Goal: Communication & Community: Ask a question

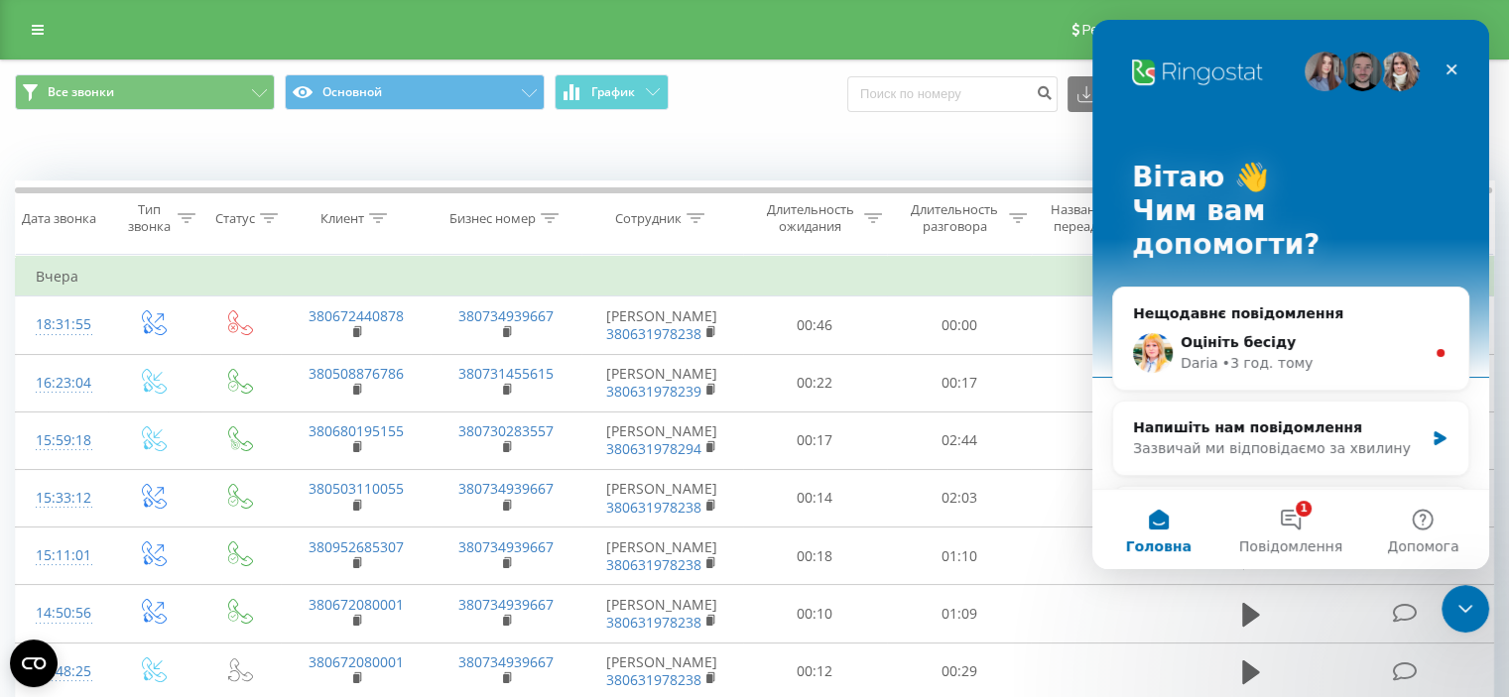
click at [222, 167] on div "Когда данные могут отличаться от других систем" at bounding box center [754, 151] width 1507 height 48
click at [651, 224] on div "Сотрудник" at bounding box center [648, 218] width 66 height 17
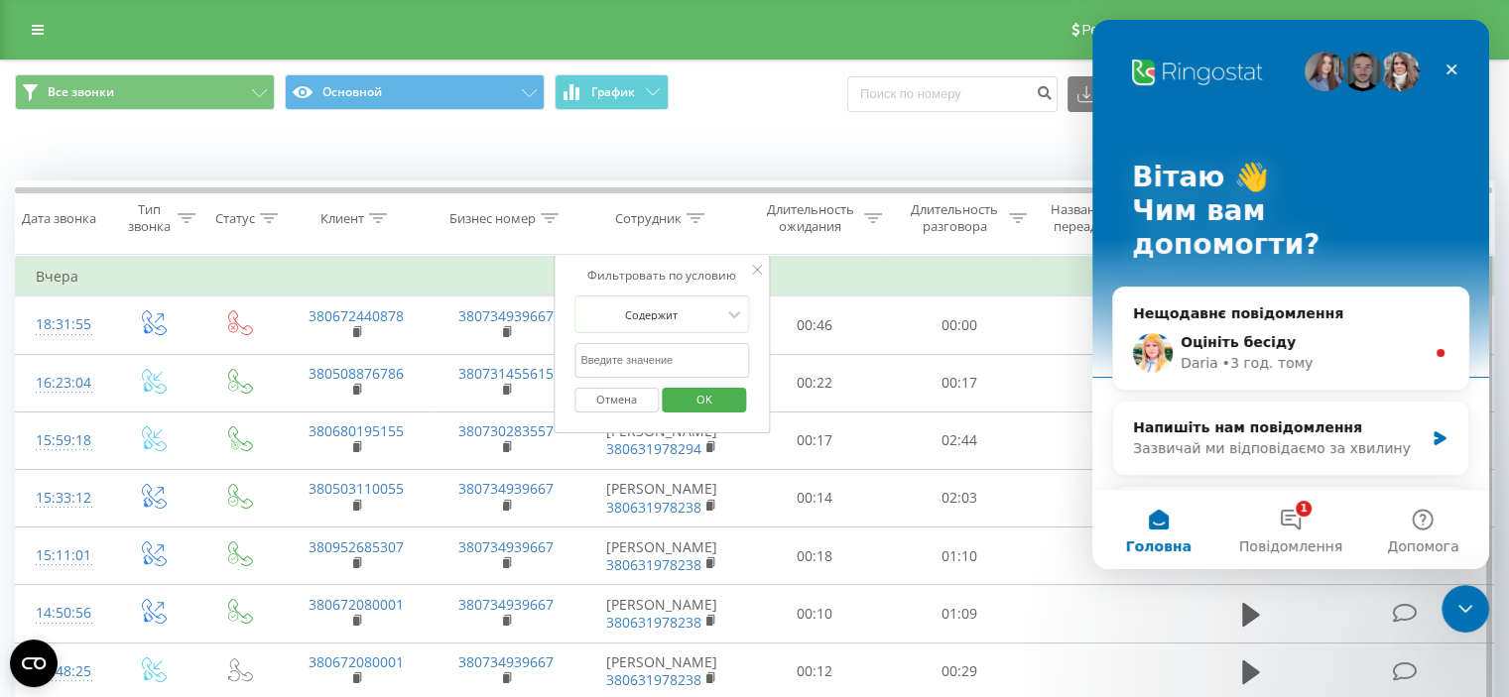
click at [698, 366] on input "text" at bounding box center [661, 360] width 175 height 35
type input "[PERSON_NAME]"
click at [719, 399] on span "OK" at bounding box center [705, 399] width 56 height 31
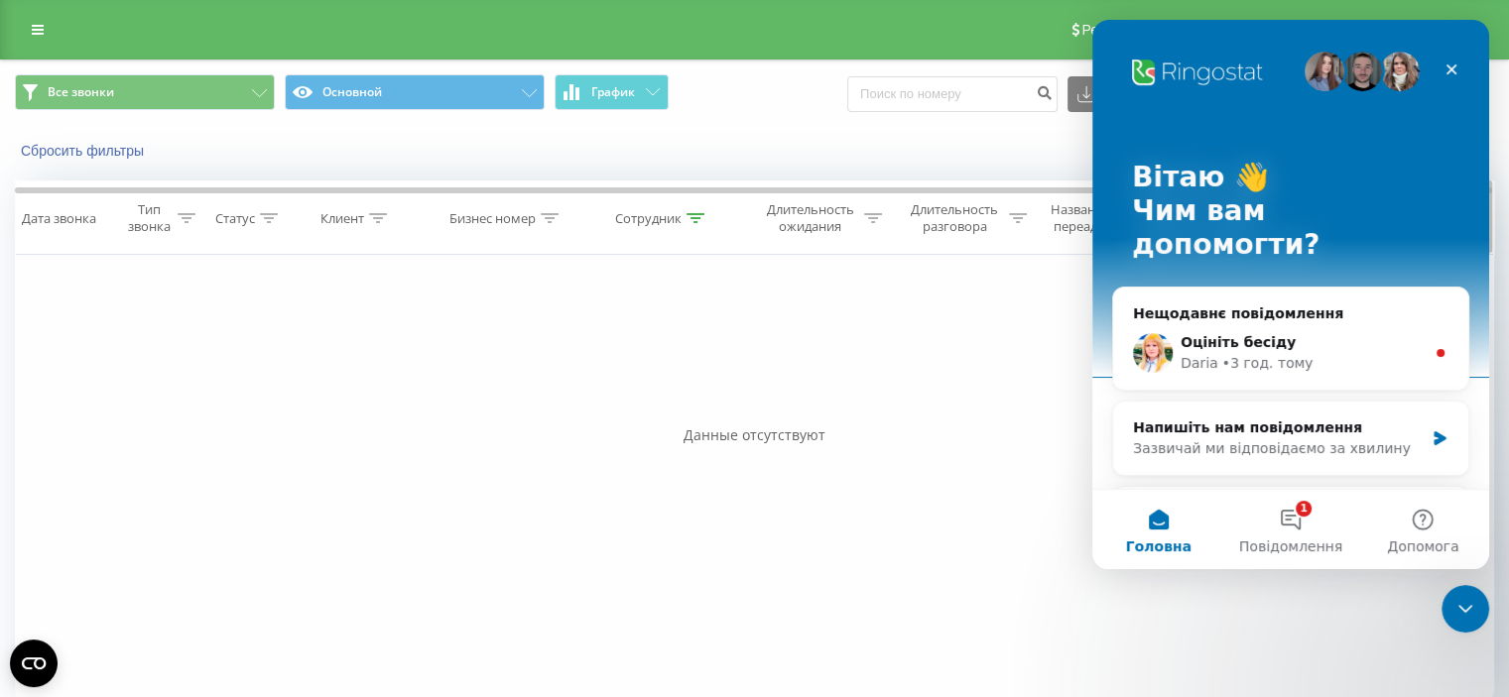
click at [690, 218] on icon at bounding box center [696, 218] width 18 height 10
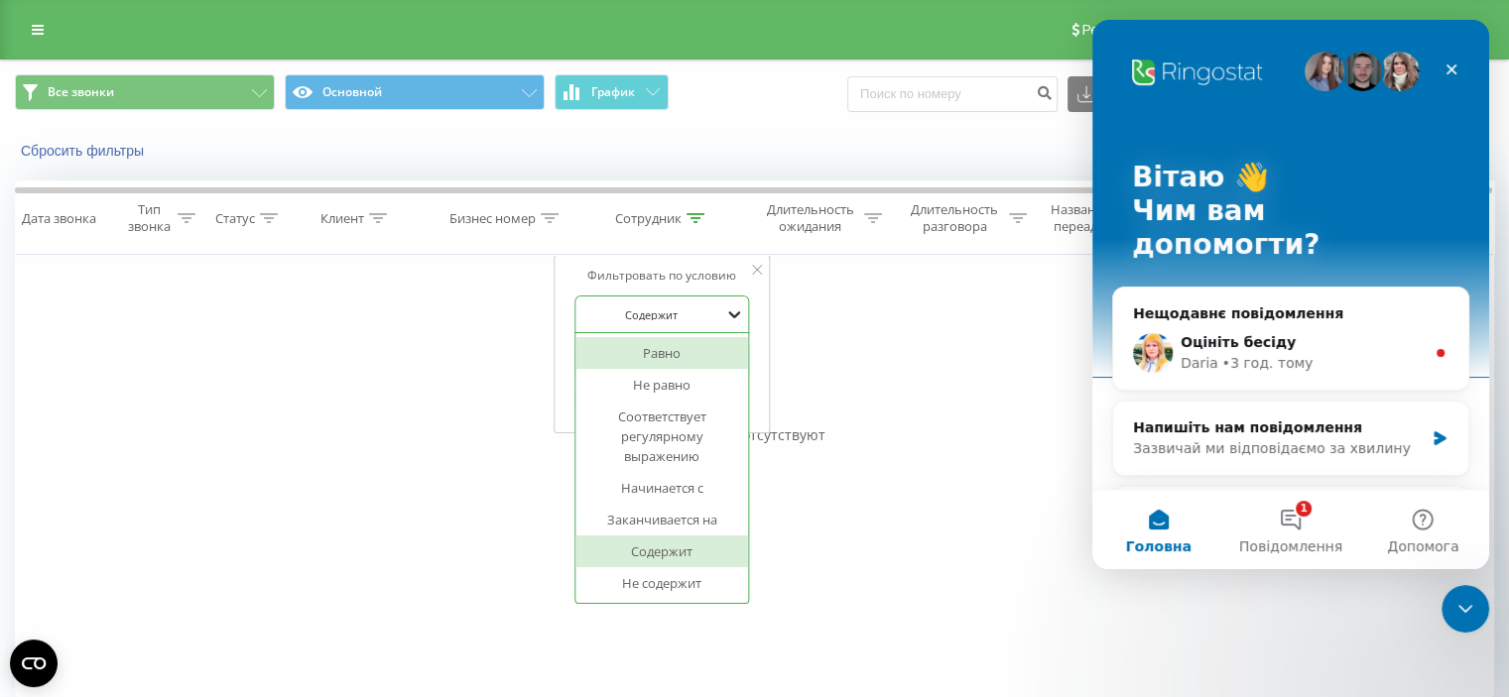
click at [726, 309] on icon at bounding box center [734, 315] width 20 height 20
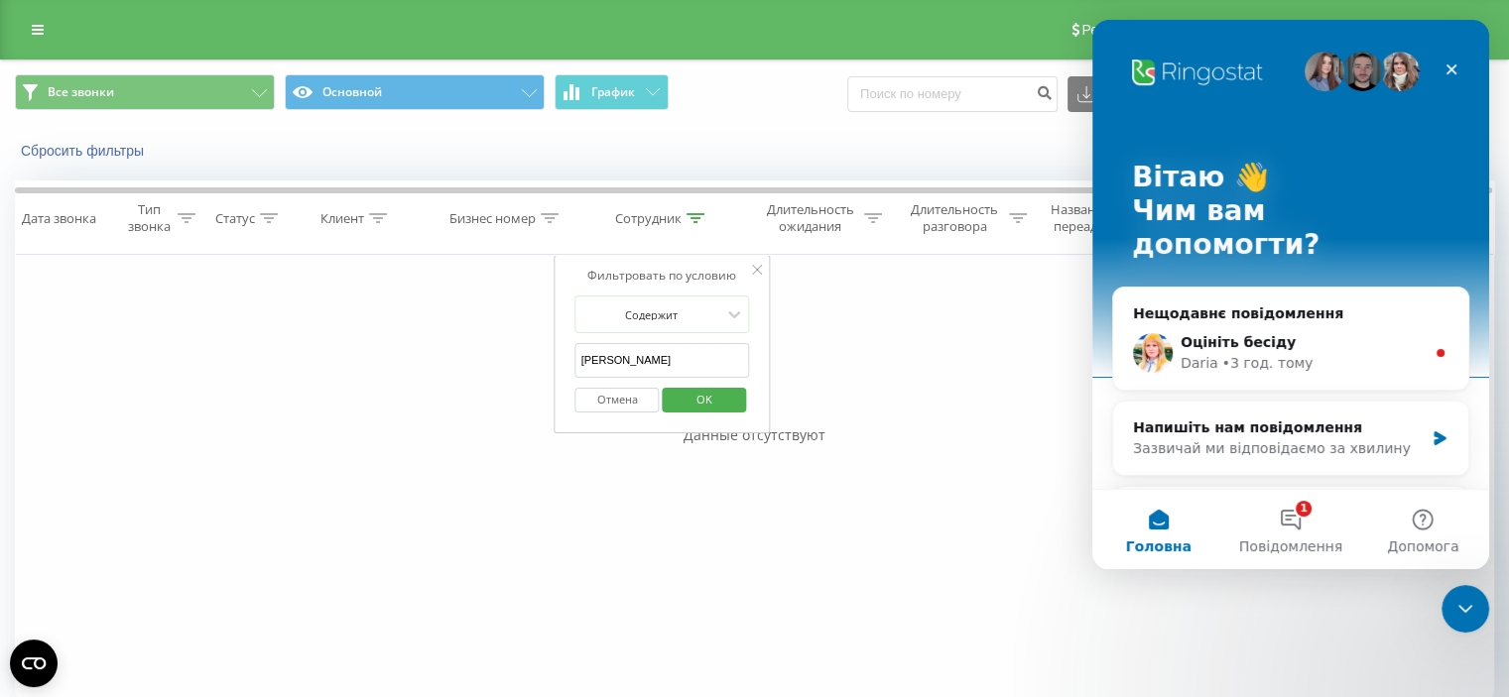
click at [803, 312] on div "Фильтровать по условию Равно Введите значение Отмена OK Фильтровать по условию …" at bounding box center [754, 478] width 1479 height 446
drag, startPoint x: 643, startPoint y: 361, endPoint x: 551, endPoint y: 371, distance: 92.8
click at [551, 371] on div "Фильтровать по условию Равно Введите значение Отмена OK Фильтровать по условию …" at bounding box center [754, 478] width 1479 height 446
click at [552, 210] on div at bounding box center [550, 218] width 18 height 17
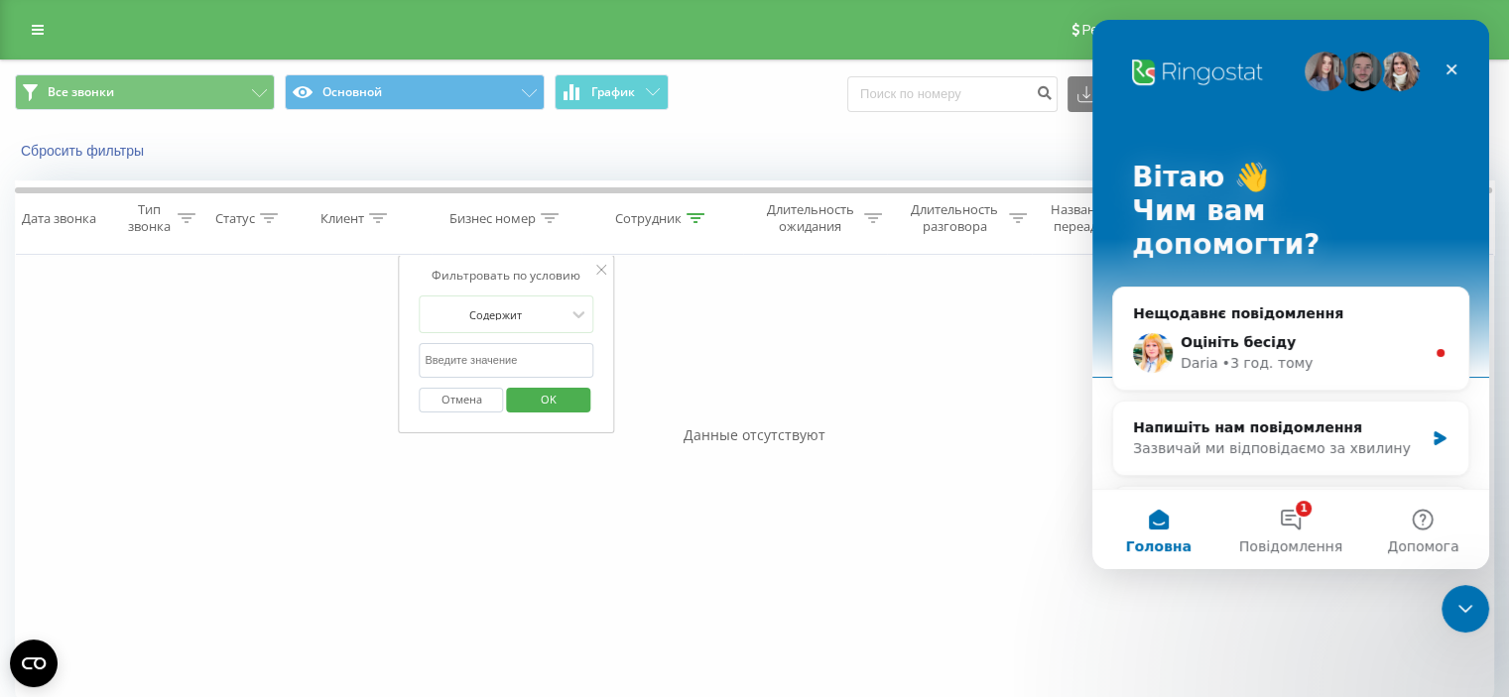
click at [187, 490] on div "Фильтровать по условию Равно Введите значение Отмена OK Фильтровать по условию …" at bounding box center [754, 478] width 1479 height 446
drag, startPoint x: 929, startPoint y: 578, endPoint x: 1054, endPoint y: 494, distance: 150.8
click at [929, 578] on div "Фильтровать по условию Равно Введите значение Отмена OK Фильтровать по условию …" at bounding box center [754, 478] width 1479 height 446
click at [1452, 62] on icon "Закрити" at bounding box center [1452, 70] width 16 height 16
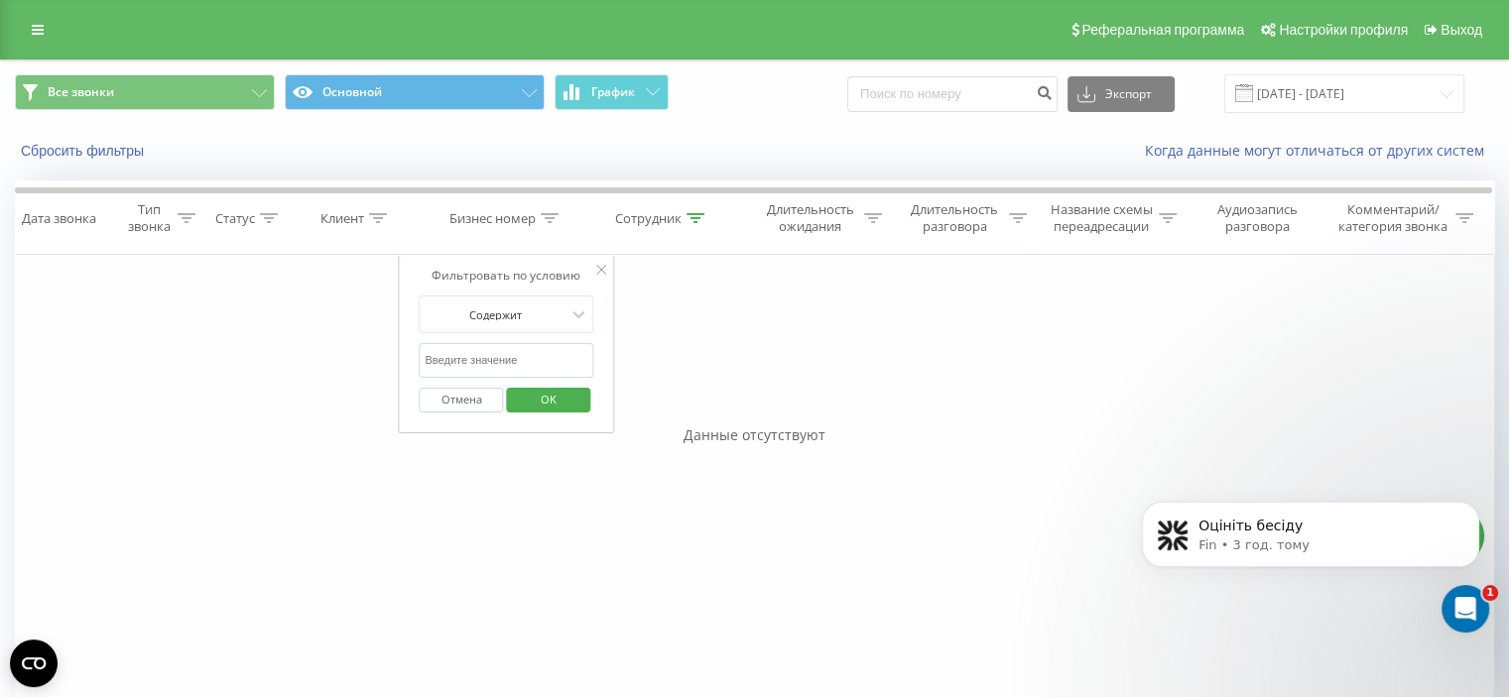
click at [937, 352] on div "Фильтровать по условию Равно Введите значение Отмена OK Фильтровать по условию …" at bounding box center [754, 478] width 1479 height 446
click at [39, 32] on icon at bounding box center [38, 30] width 12 height 14
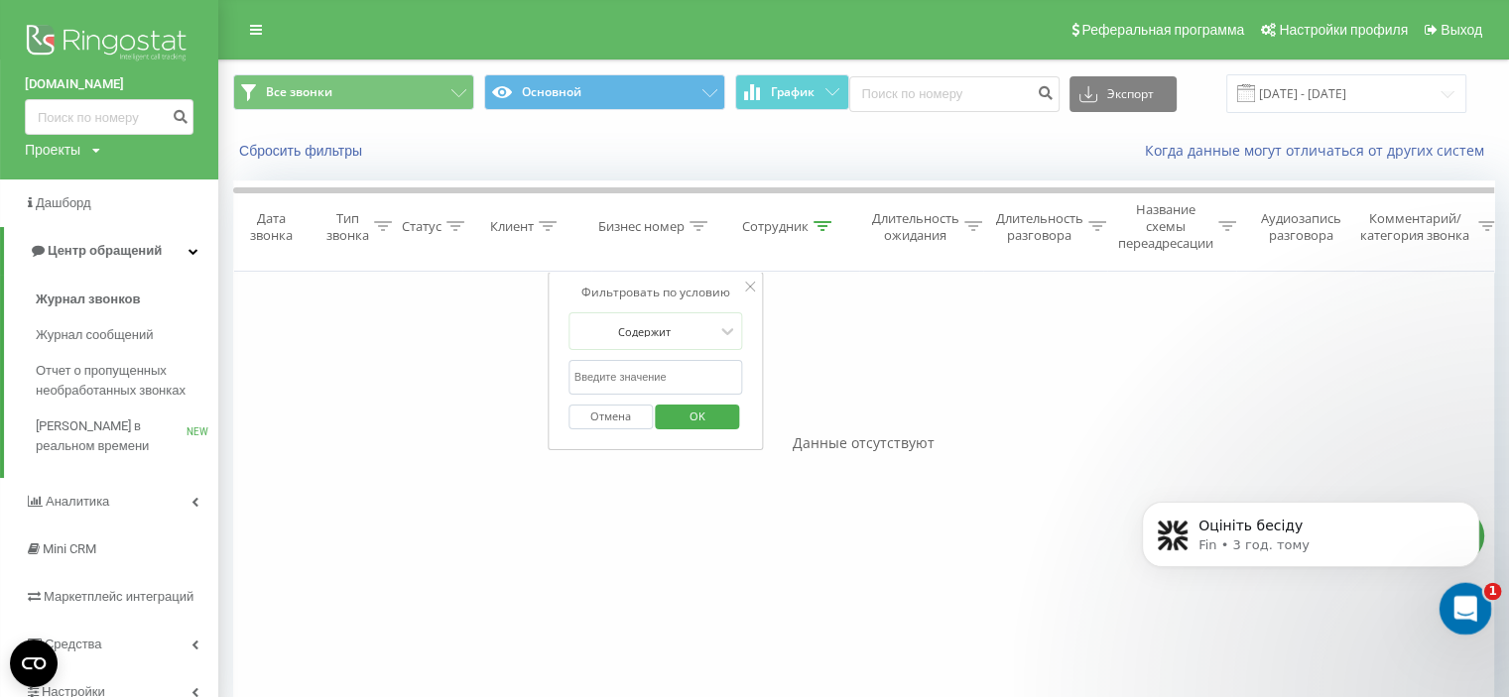
drag, startPoint x: 1456, startPoint y: 608, endPoint x: 2879, endPoint y: 1181, distance: 1533.6
click at [1455, 608] on icon "Відкрити програму для спілкування Intercom" at bounding box center [1463, 606] width 33 height 33
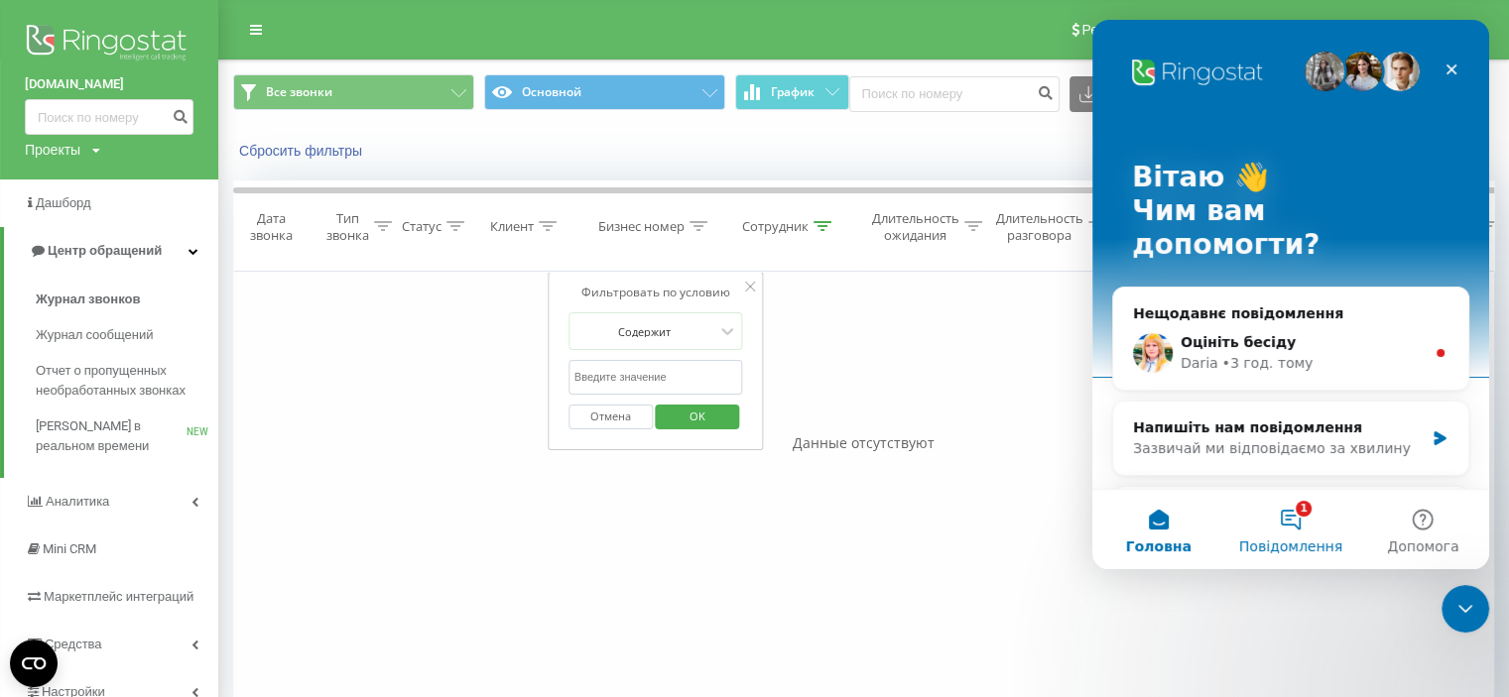
click at [1306, 527] on button "1 Повідомлення" at bounding box center [1290, 529] width 132 height 79
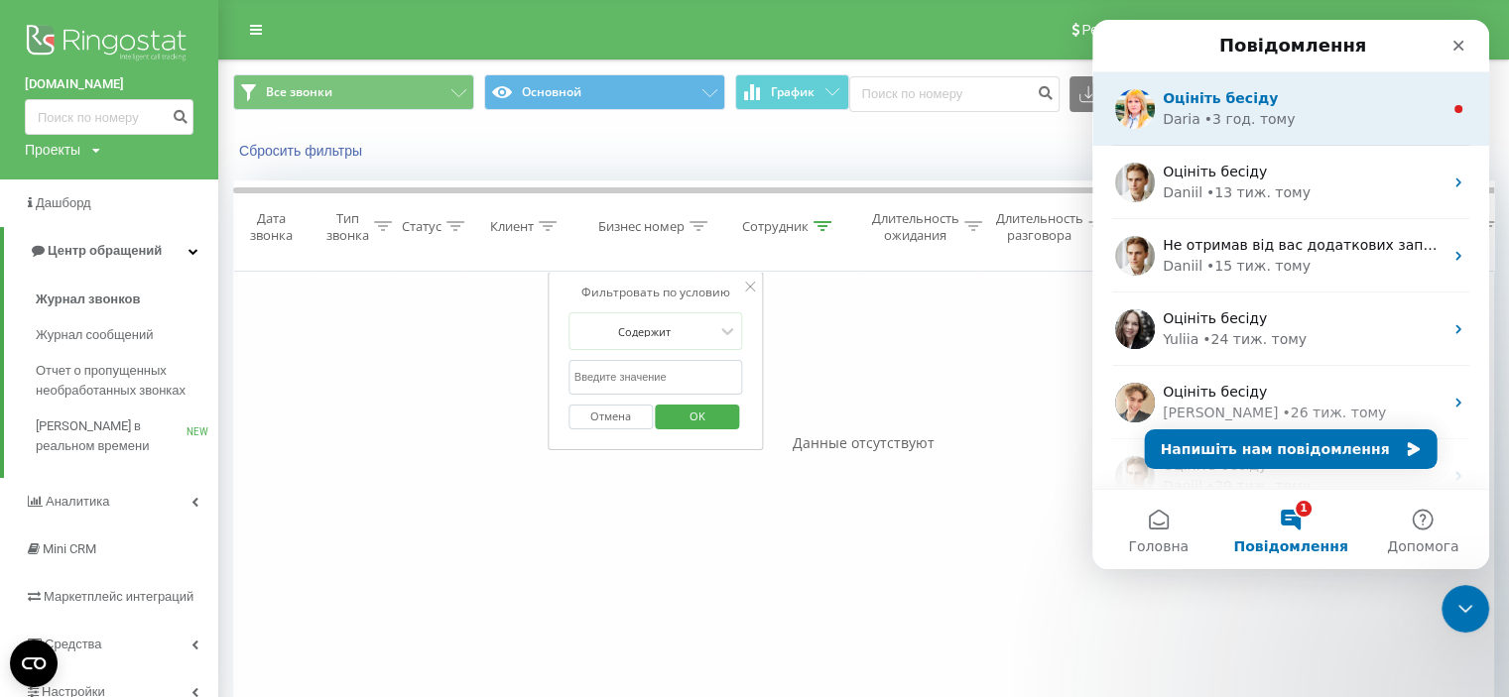
click at [1256, 114] on div "• 3 год. тому" at bounding box center [1249, 119] width 91 height 21
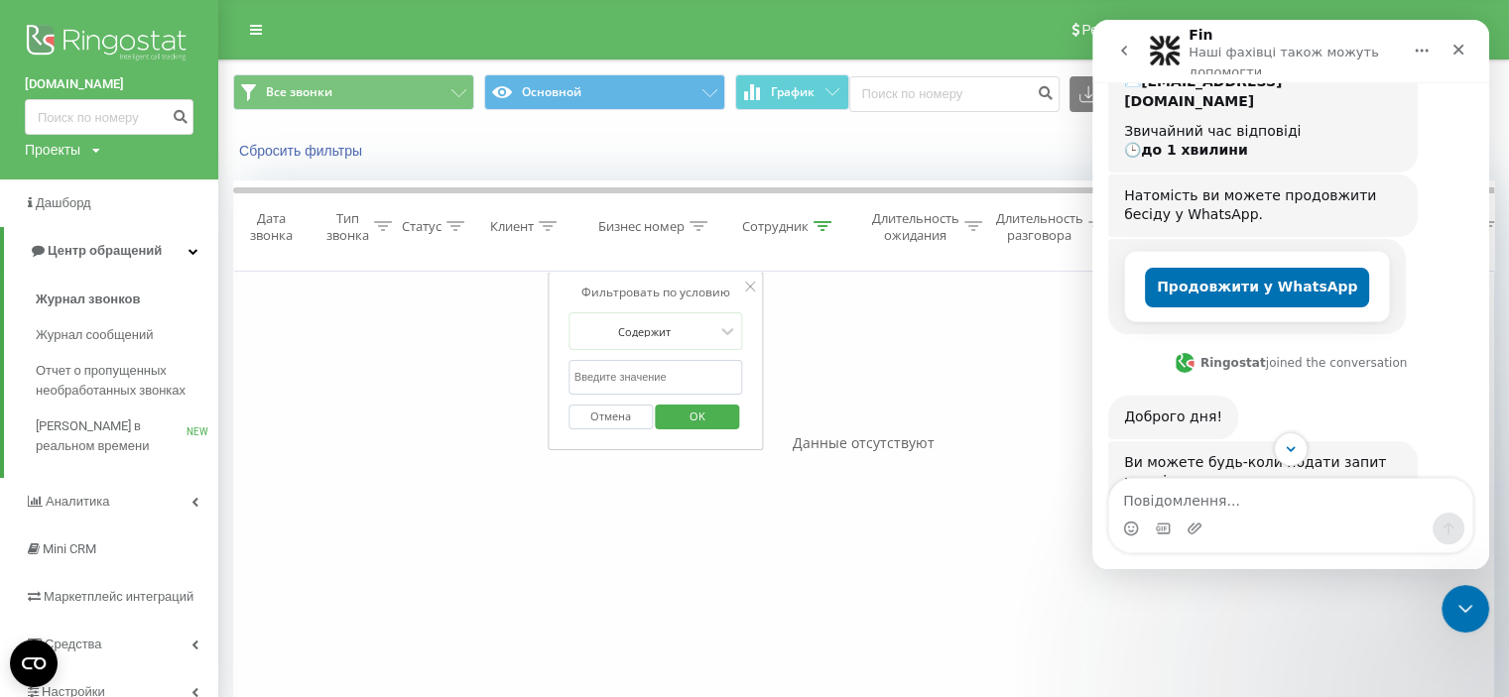
scroll to position [393, 0]
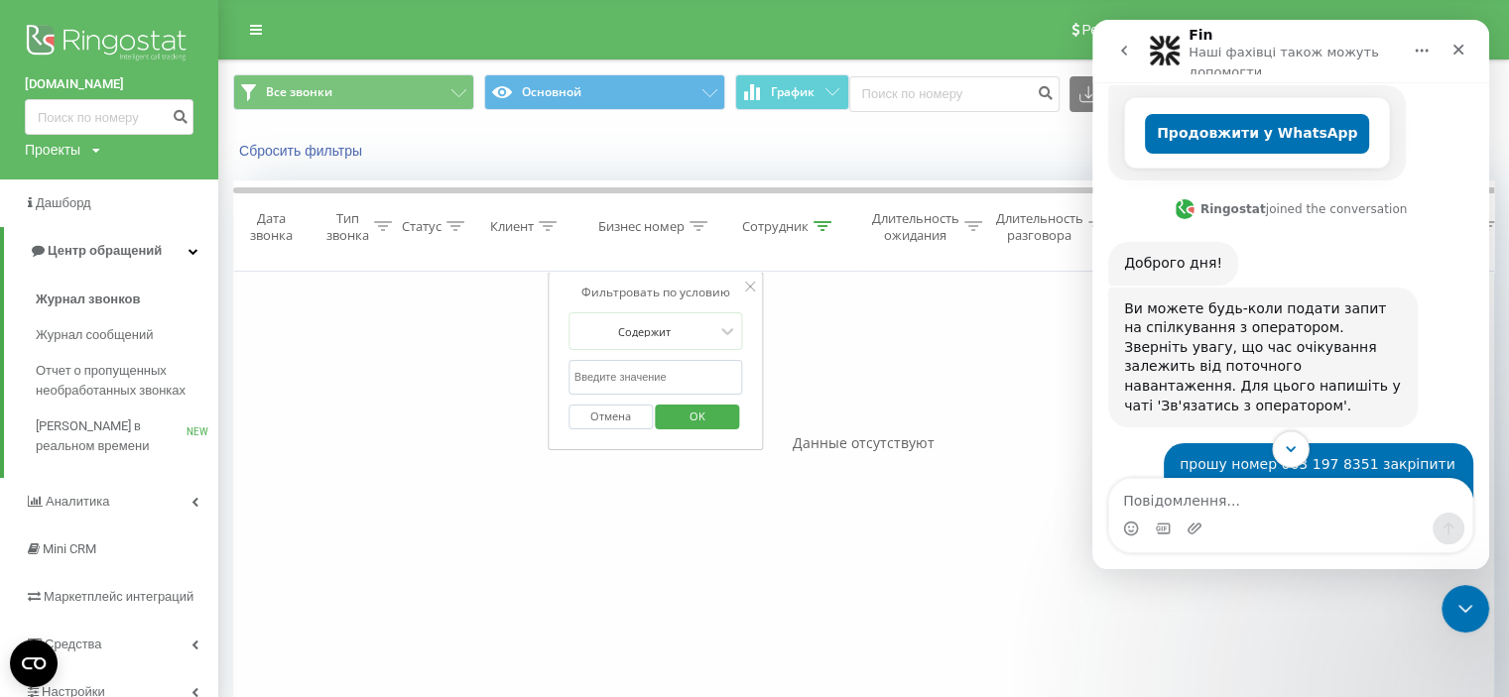
click at [1299, 457] on button "Scroll to bottom" at bounding box center [1290, 449] width 37 height 37
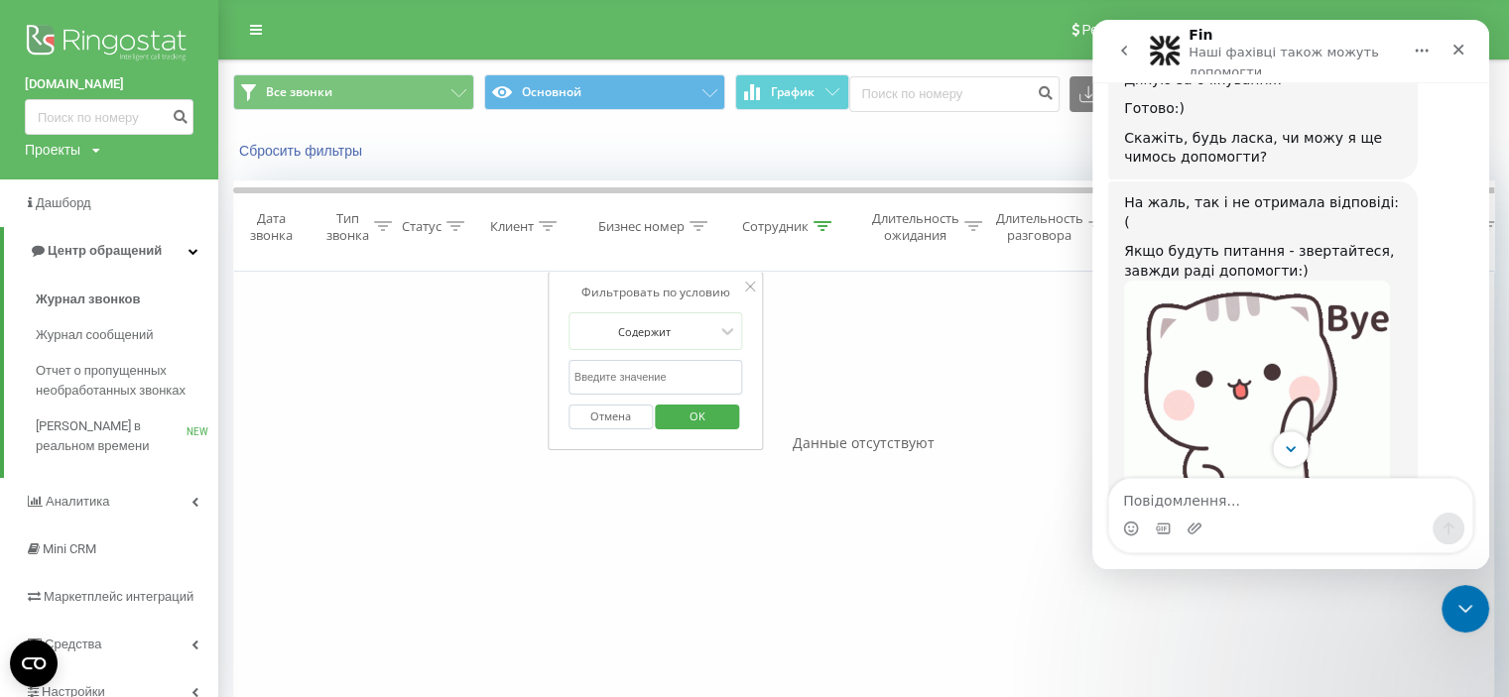
scroll to position [1538, 0]
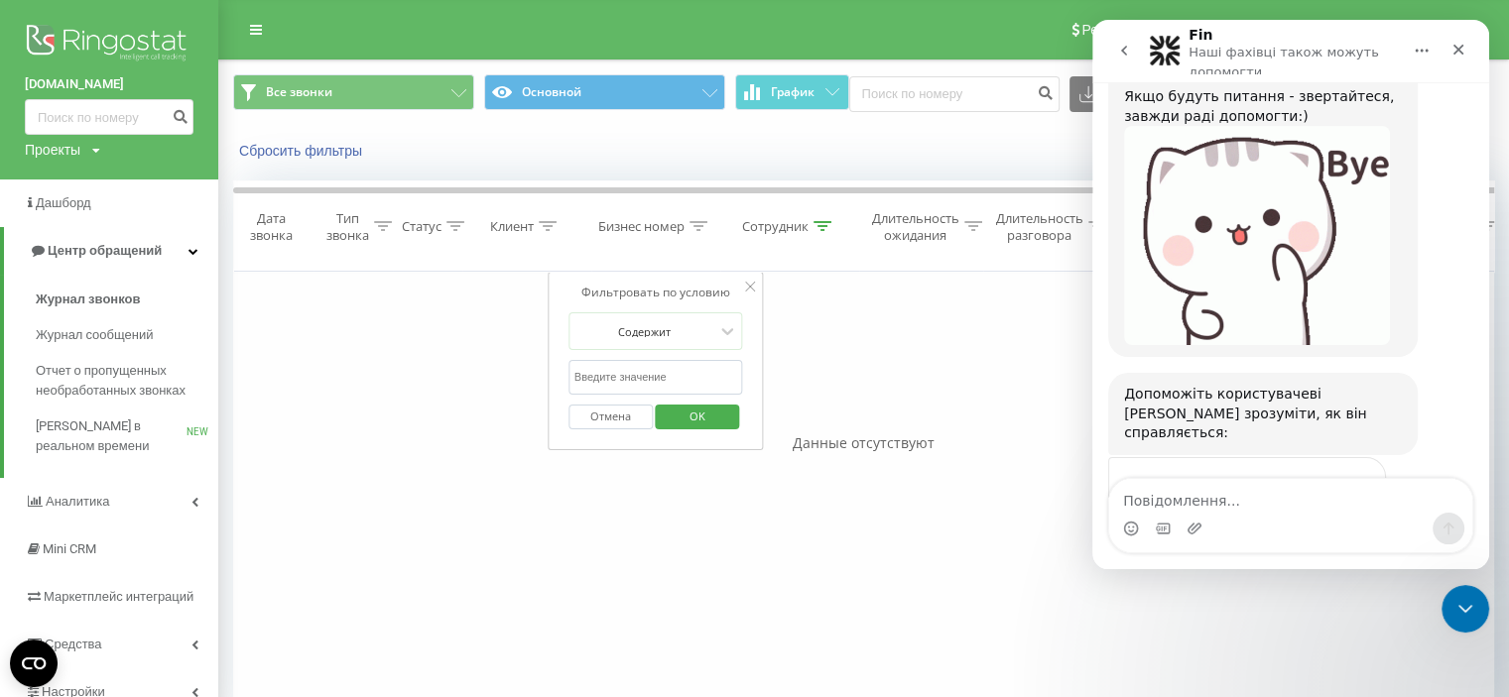
click at [257, 436] on div "Данные отсутствуют" at bounding box center [863, 444] width 1261 height 20
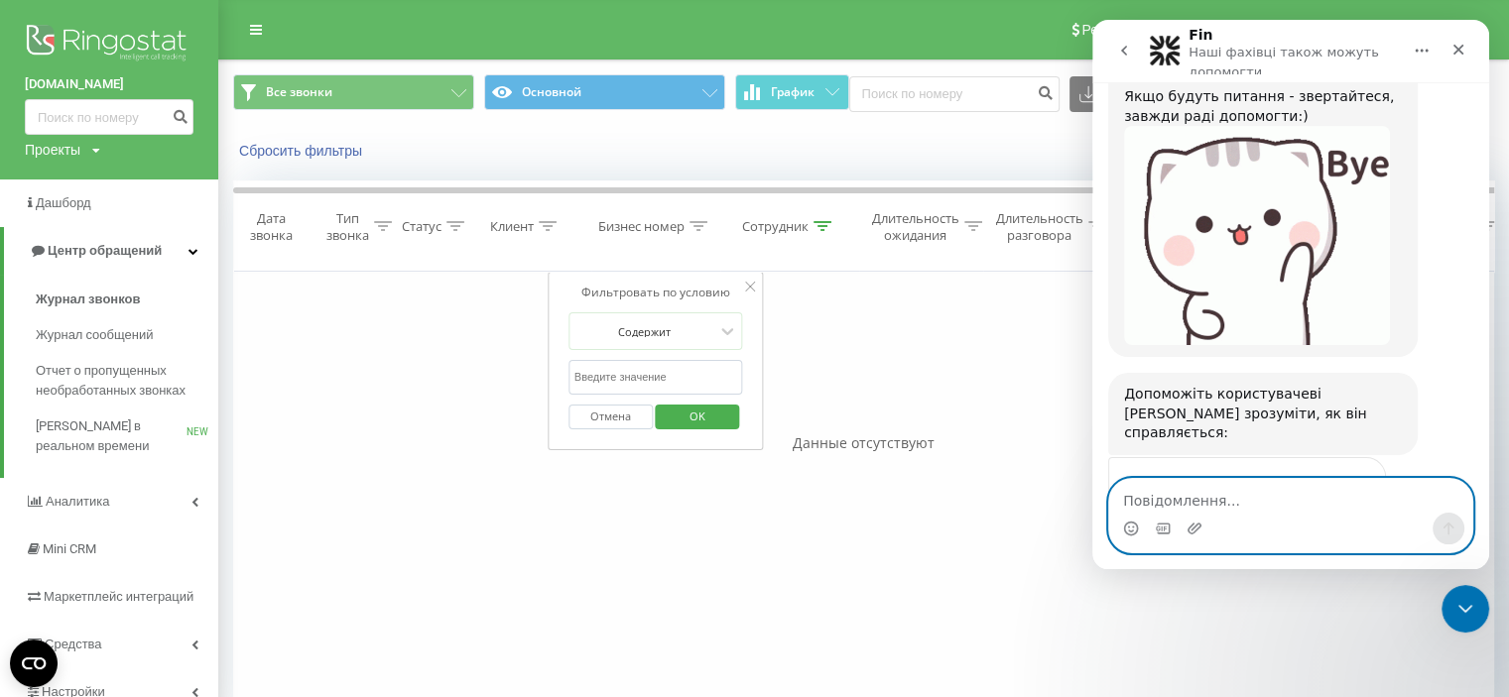
drag, startPoint x: 1225, startPoint y: 511, endPoint x: 1214, endPoint y: 494, distance: 20.1
click at [1219, 501] on textarea "Повідомлення..." at bounding box center [1290, 496] width 363 height 34
type textarea "[PERSON_NAME]"
type textarea "виклики не"
